Goal: Task Accomplishment & Management: Complete application form

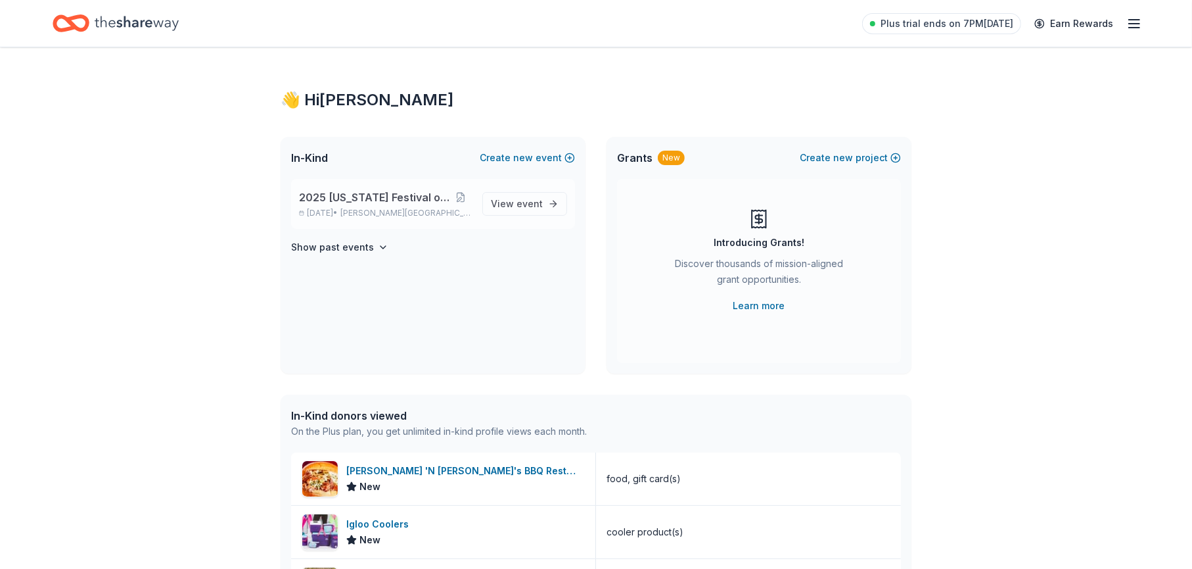
click at [341, 202] on span "2025 [US_STATE] Festival of Trees" at bounding box center [374, 197] width 151 height 16
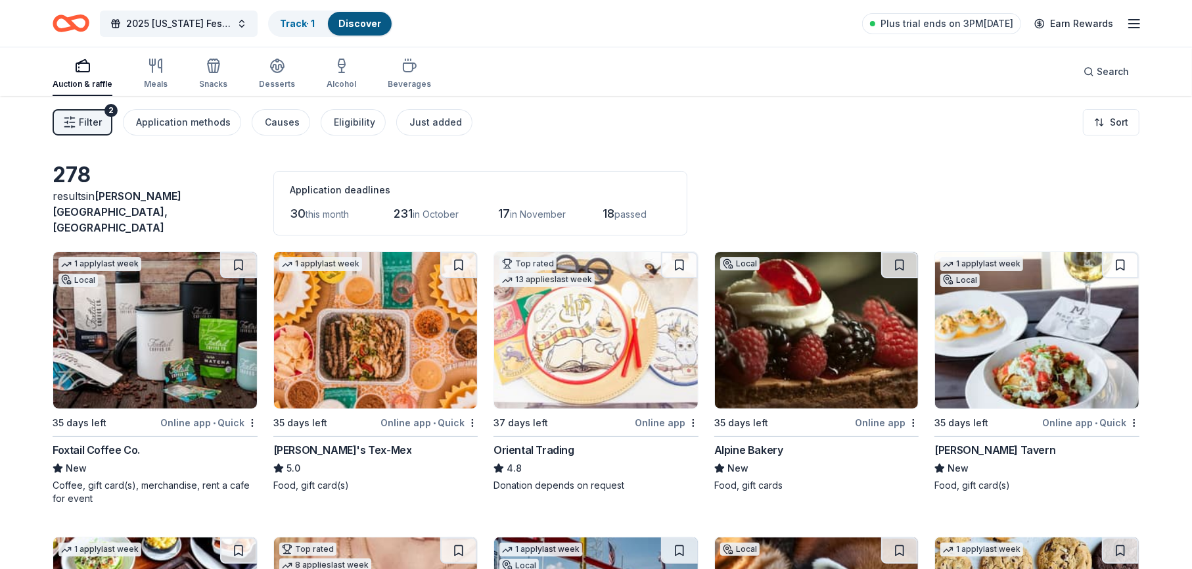
click at [85, 117] on span "Filter" at bounding box center [90, 122] width 23 height 16
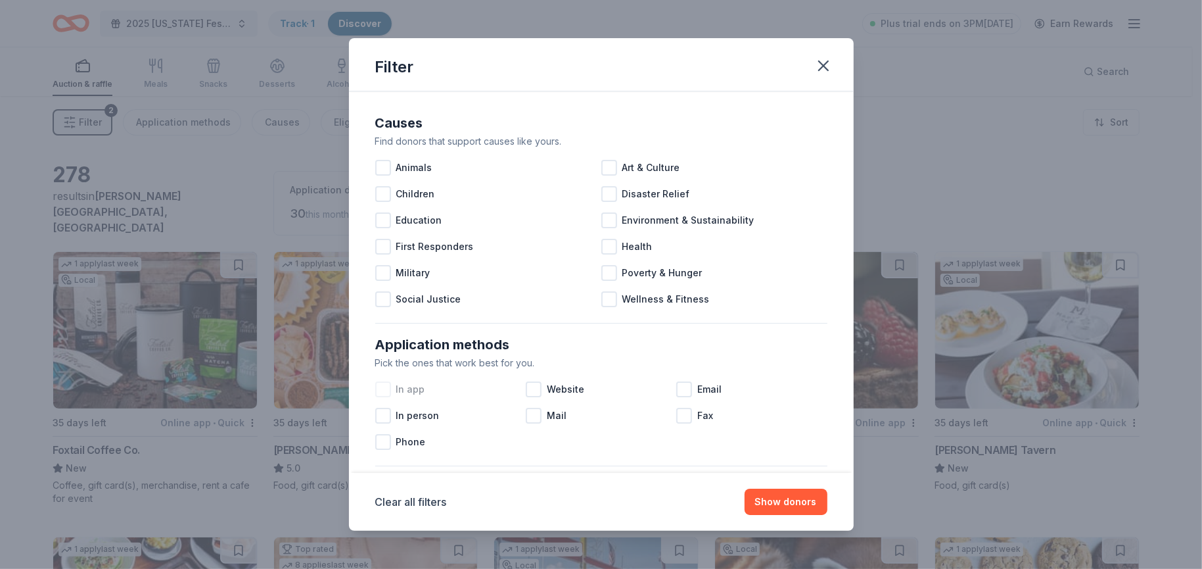
click at [387, 386] on div at bounding box center [383, 389] width 16 height 16
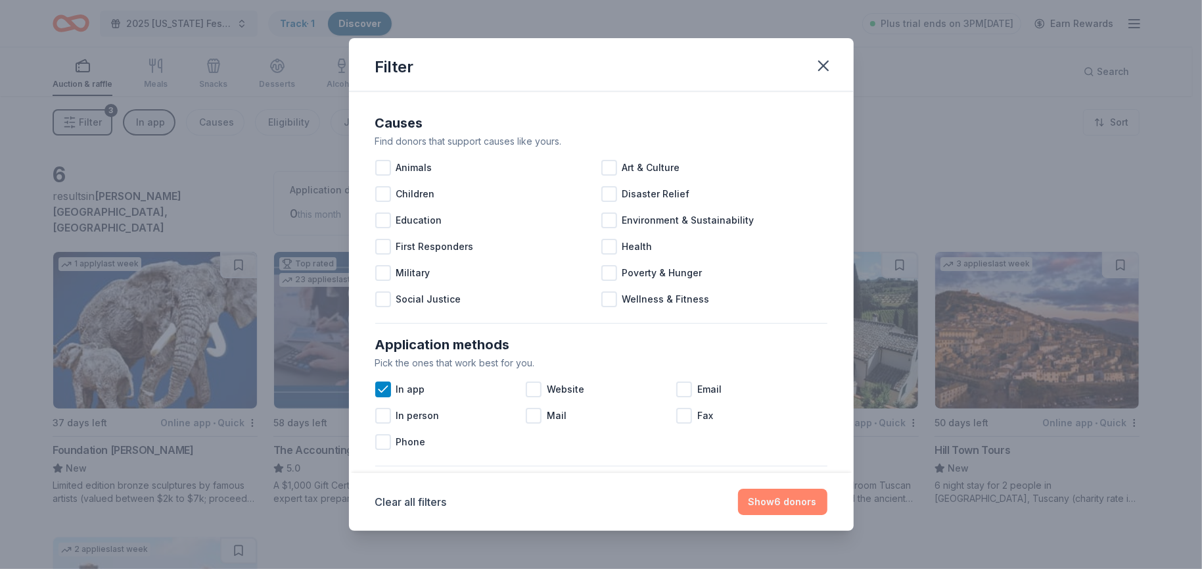
click at [774, 502] on button "Show 6 donors" at bounding box center [782, 501] width 89 height 26
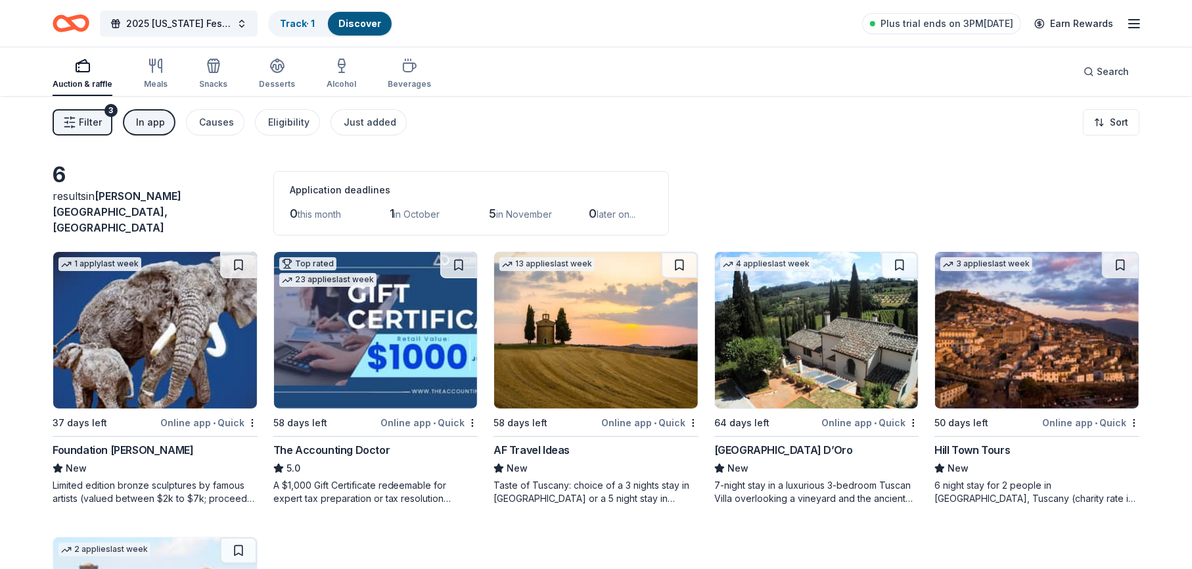
click at [77, 120] on button "Filter 3" at bounding box center [83, 122] width 60 height 26
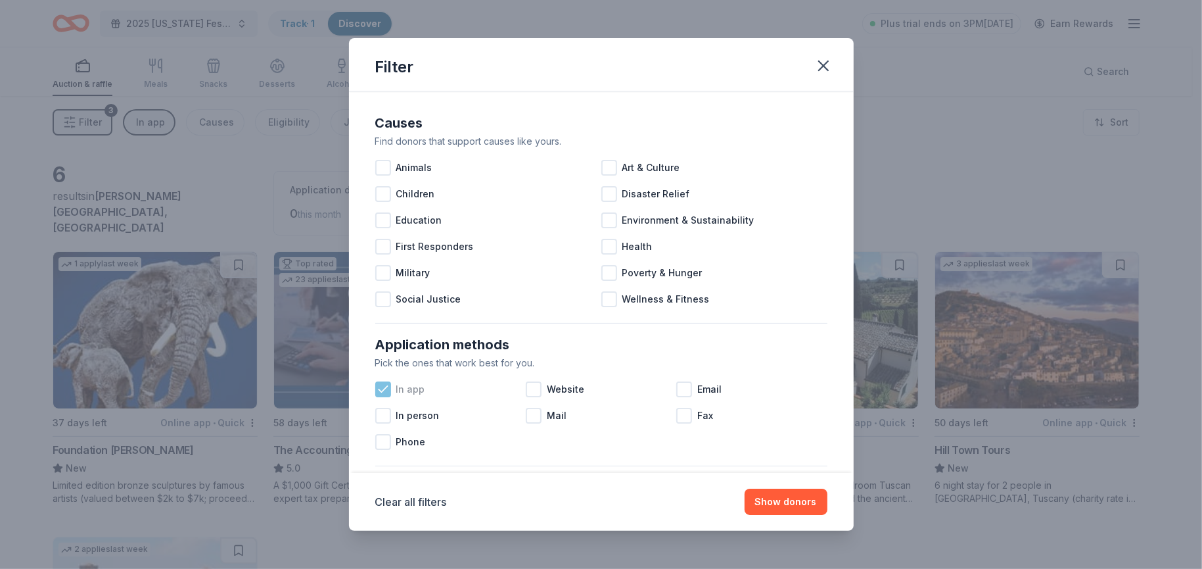
click at [382, 387] on icon at bounding box center [383, 389] width 13 height 13
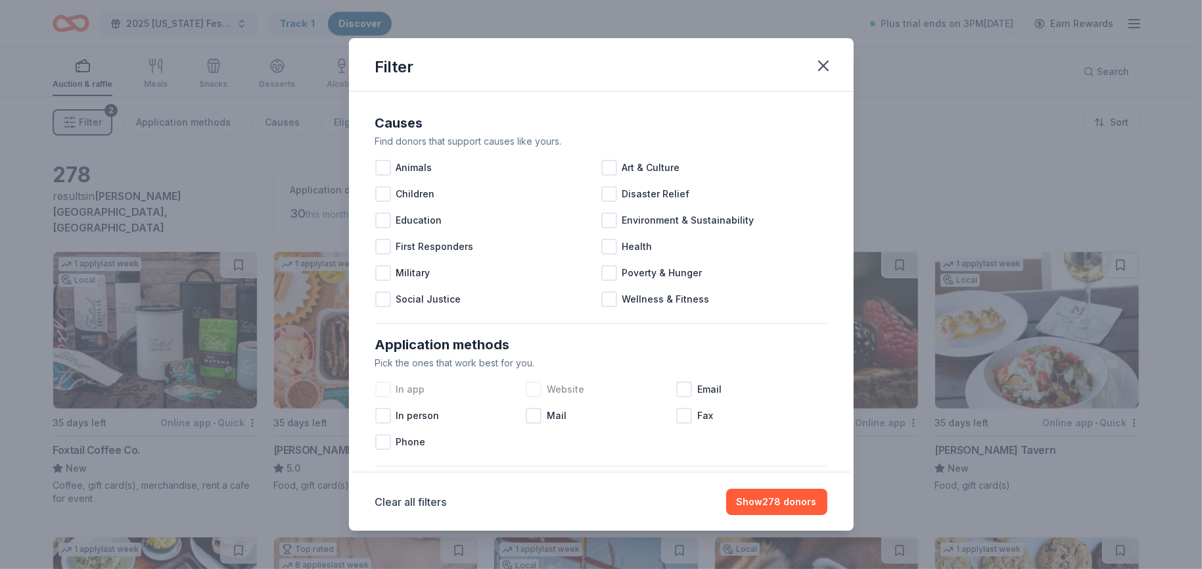
click at [532, 387] on div at bounding box center [534, 389] width 16 height 16
click at [678, 385] on div at bounding box center [684, 389] width 16 height 16
click at [770, 500] on button "Show 234 donors" at bounding box center [776, 501] width 101 height 26
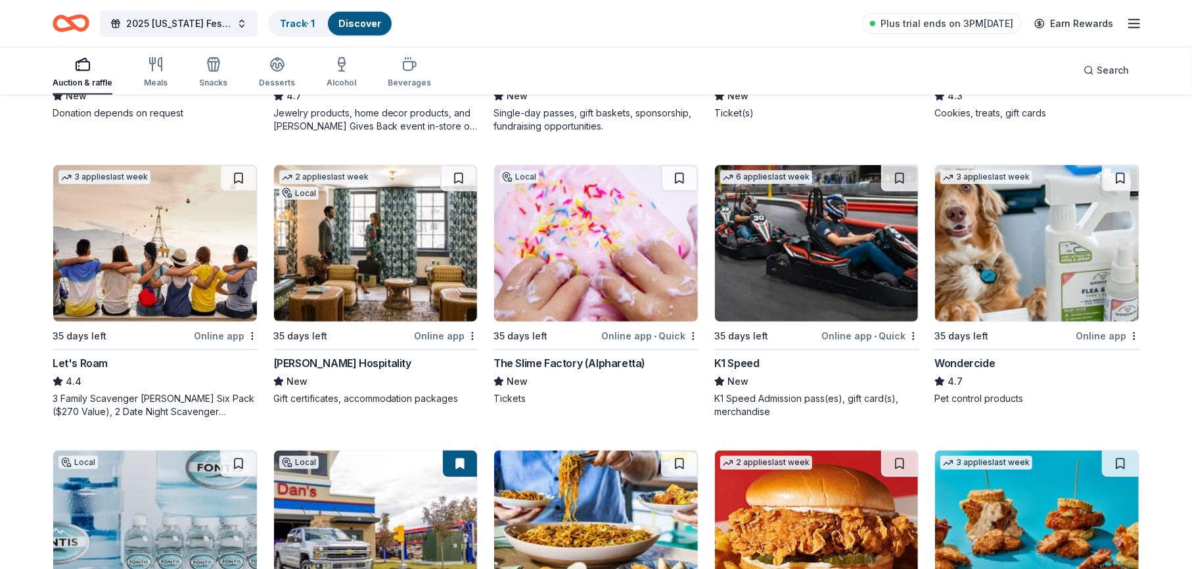
scroll to position [723, 0]
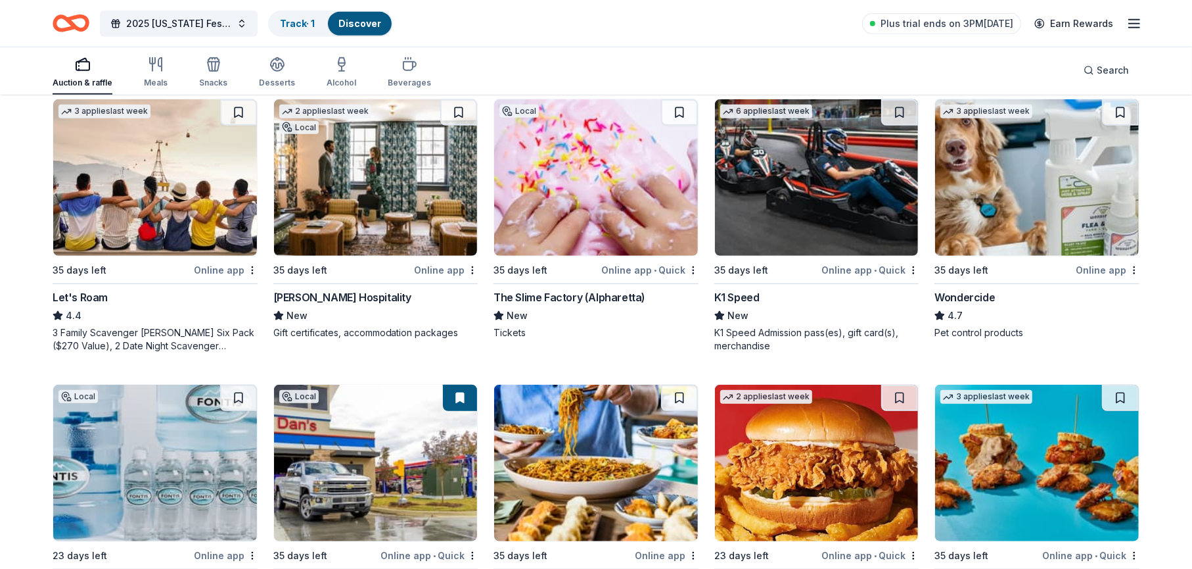
click at [618, 262] on div "Online app • Quick" at bounding box center [649, 270] width 97 height 16
click at [1135, 24] on line "button" at bounding box center [1134, 24] width 11 height 0
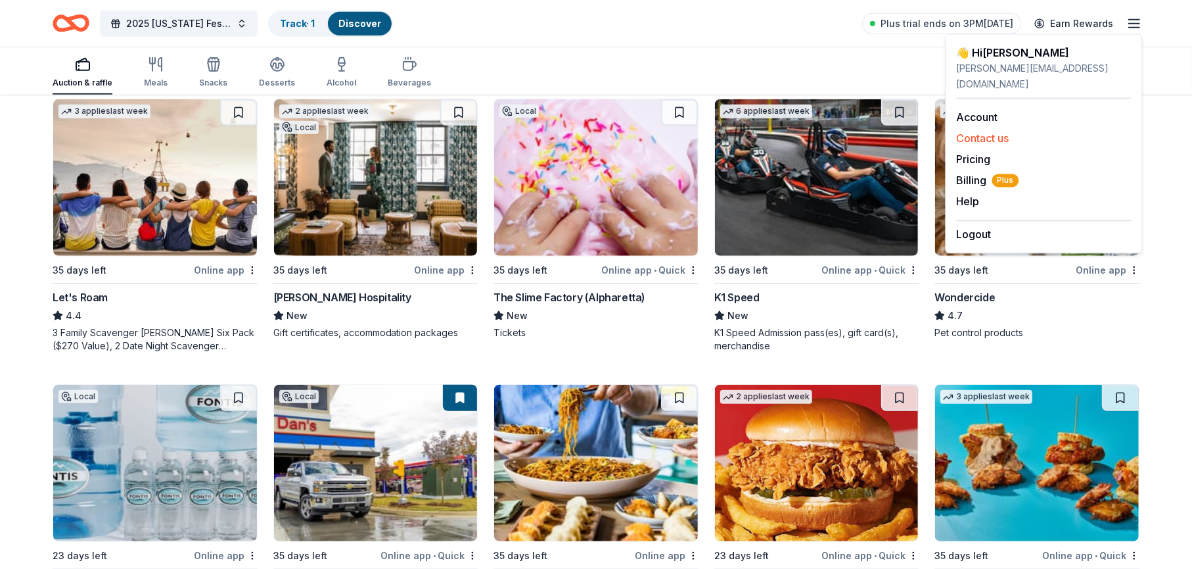
click at [994, 130] on button "Contact us" at bounding box center [983, 138] width 53 height 16
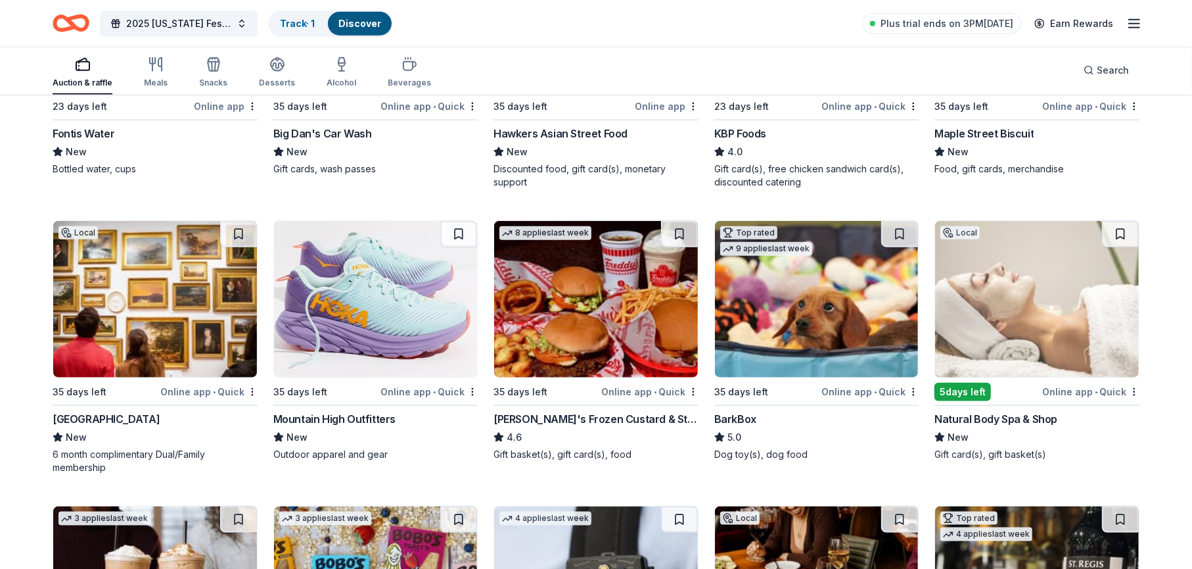
scroll to position [1214, 0]
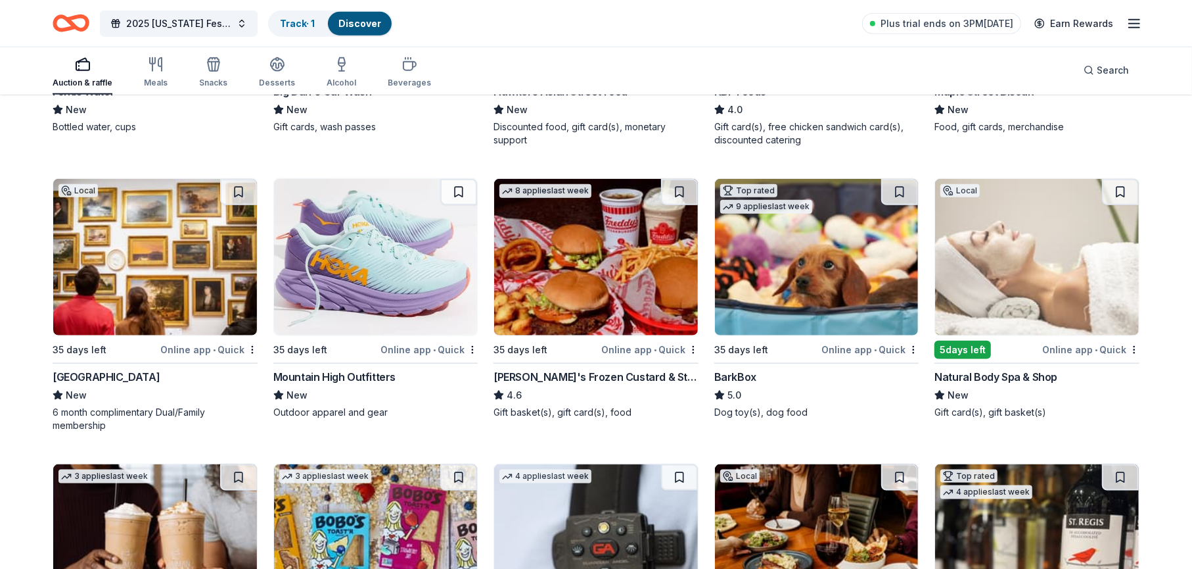
click at [977, 369] on div "Natural Body Spa & Shop" at bounding box center [996, 377] width 123 height 16
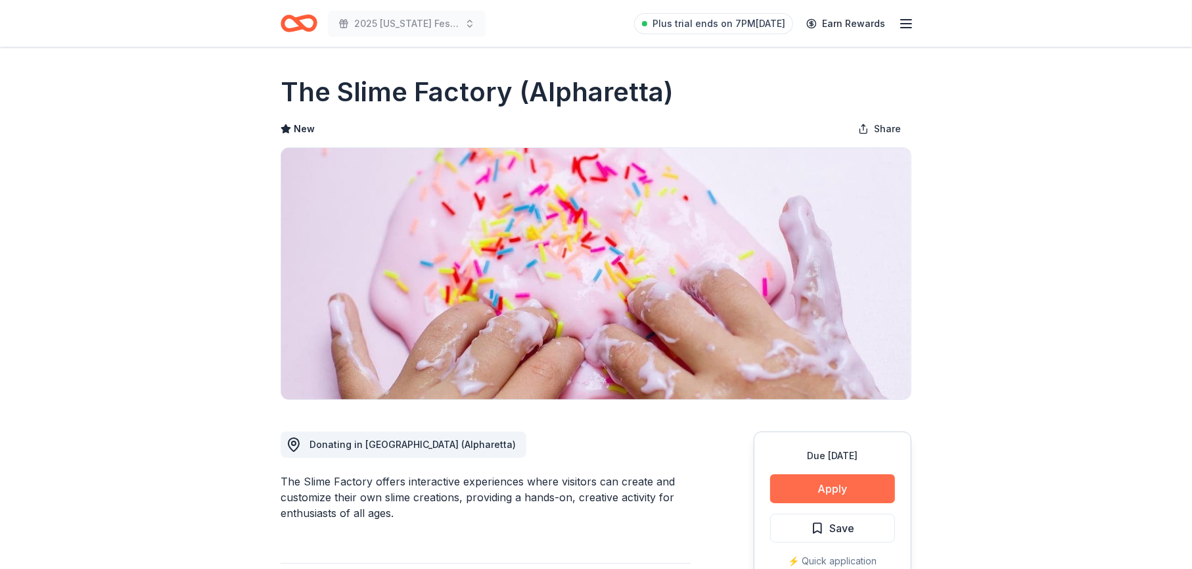
click at [842, 490] on button "Apply" at bounding box center [832, 488] width 125 height 29
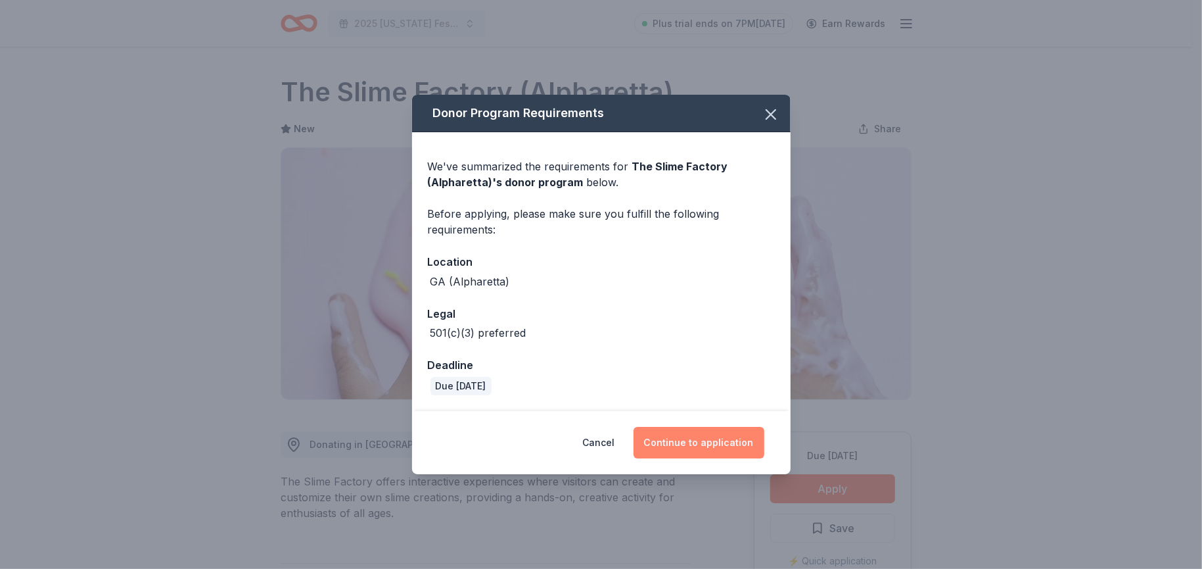
click at [710, 442] on button "Continue to application" at bounding box center [699, 443] width 131 height 32
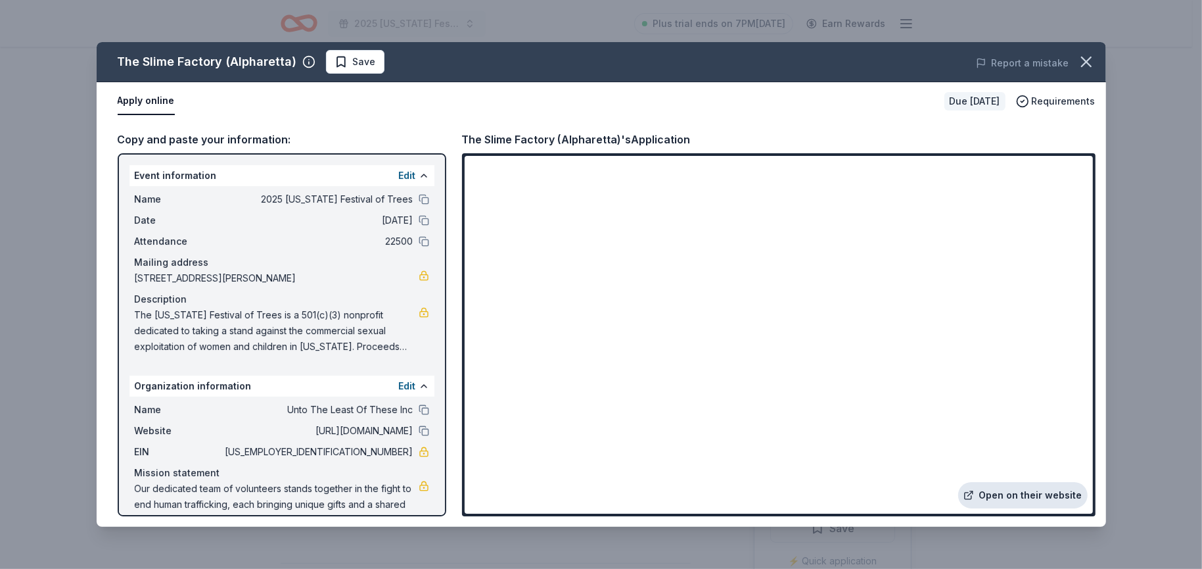
click at [1035, 492] on link "Open on their website" at bounding box center [1022, 495] width 129 height 26
click at [1016, 491] on link "Open on their website" at bounding box center [1022, 495] width 129 height 26
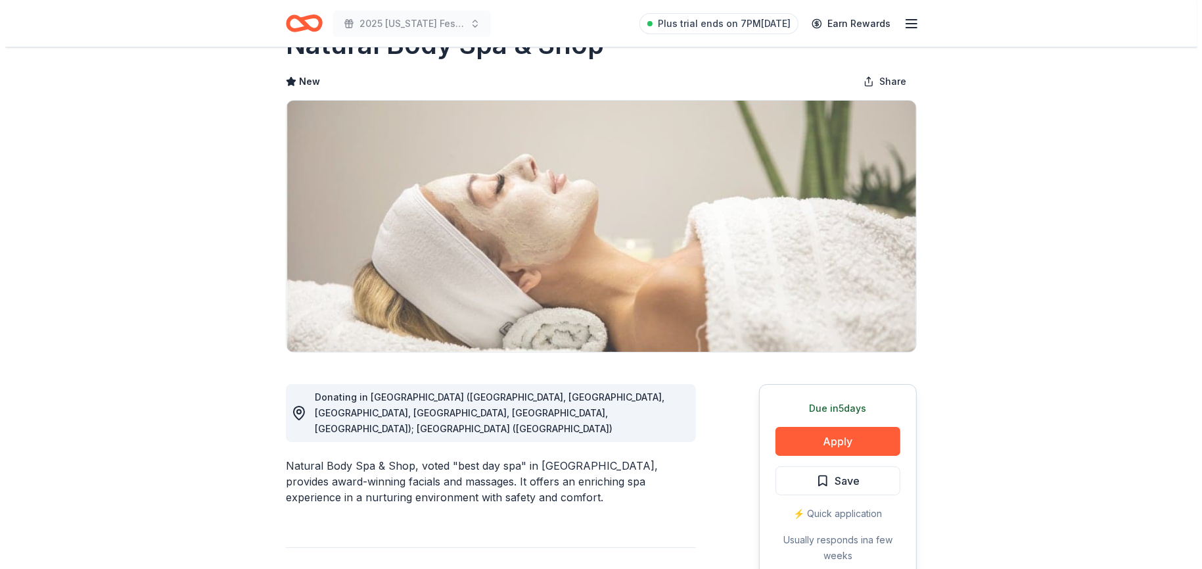
scroll to position [66, 0]
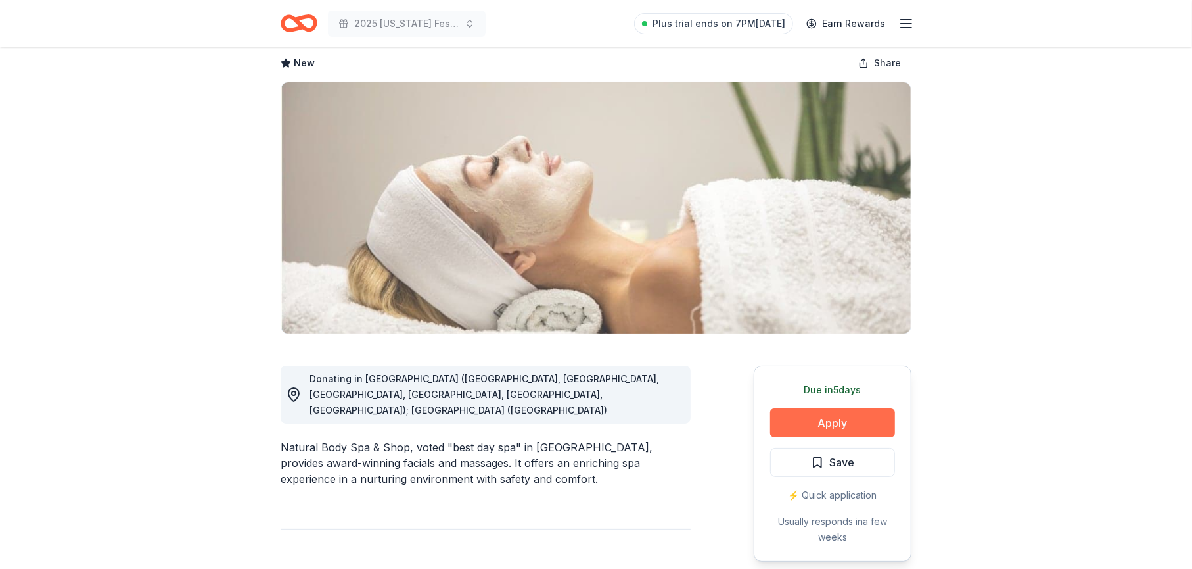
click at [837, 420] on button "Apply" at bounding box center [832, 422] width 125 height 29
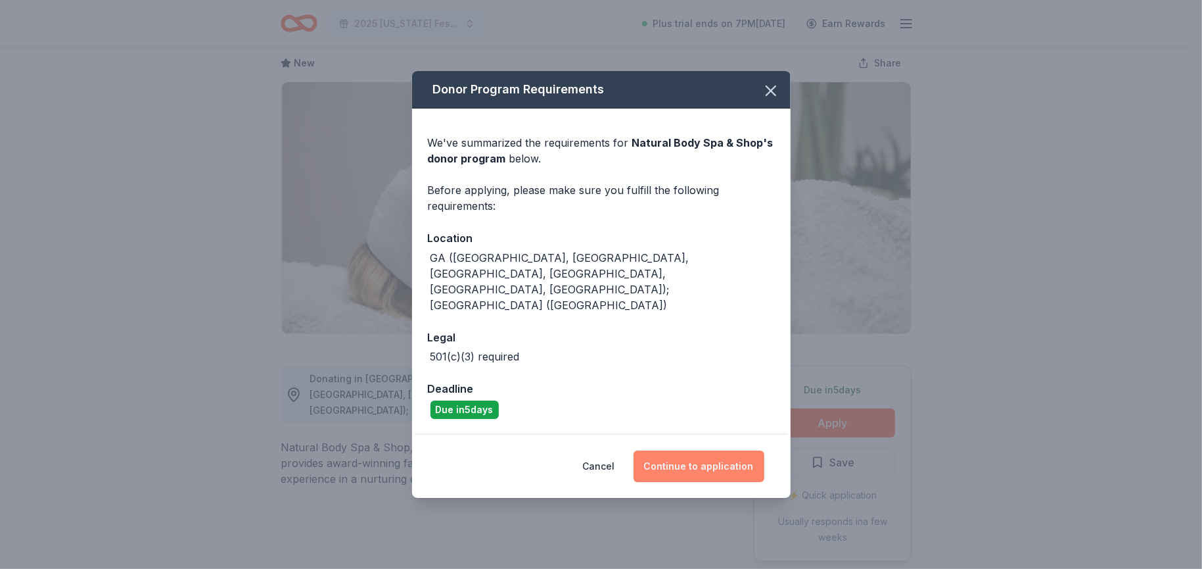
click at [698, 450] on button "Continue to application" at bounding box center [699, 466] width 131 height 32
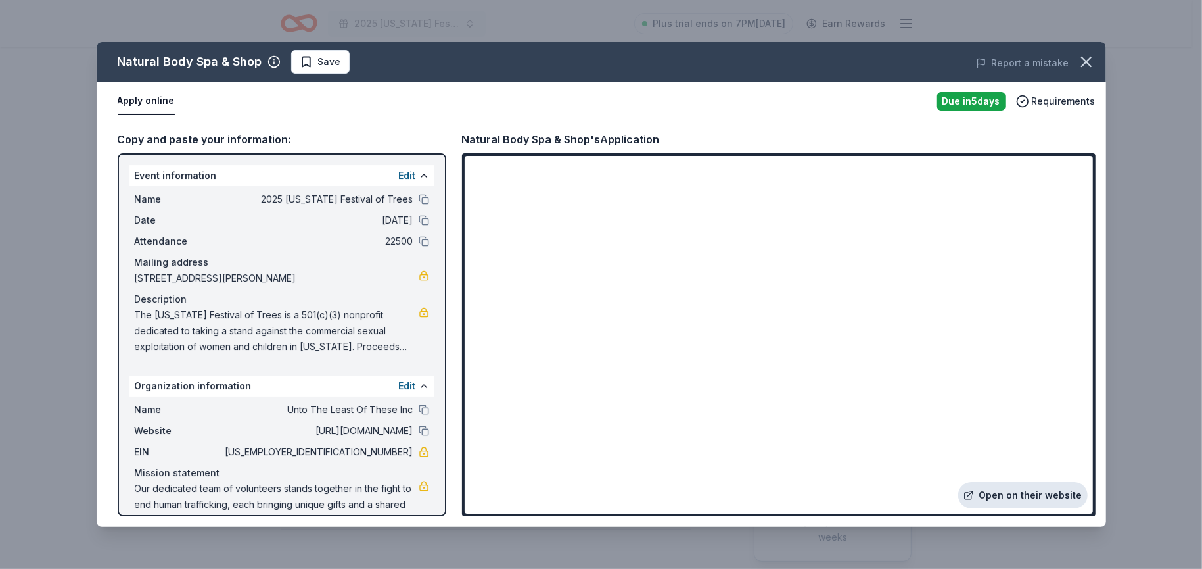
click at [1002, 496] on link "Open on their website" at bounding box center [1022, 495] width 129 height 26
